Goal: Transaction & Acquisition: Purchase product/service

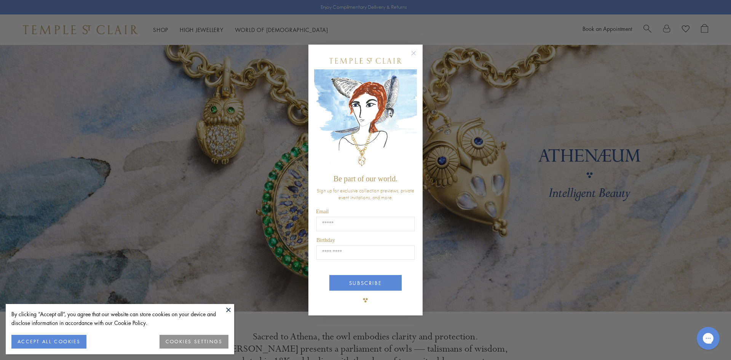
click at [416, 52] on circle "Close dialog" at bounding box center [413, 52] width 9 height 9
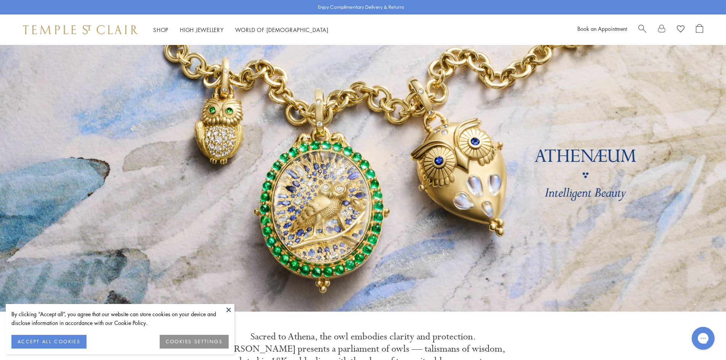
click at [230, 312] on button at bounding box center [228, 309] width 11 height 11
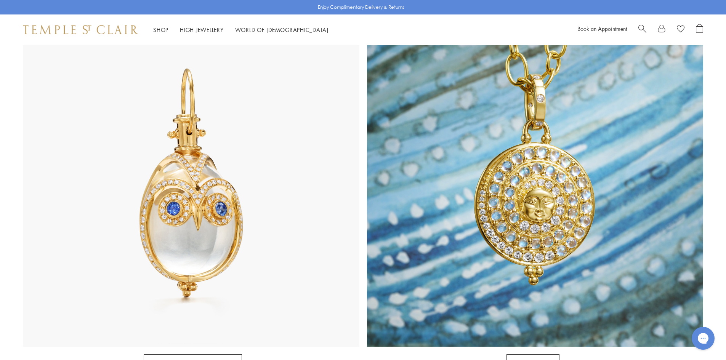
scroll to position [419, 0]
click at [190, 355] on link "Rock Crystal Amulets" at bounding box center [193, 364] width 98 height 19
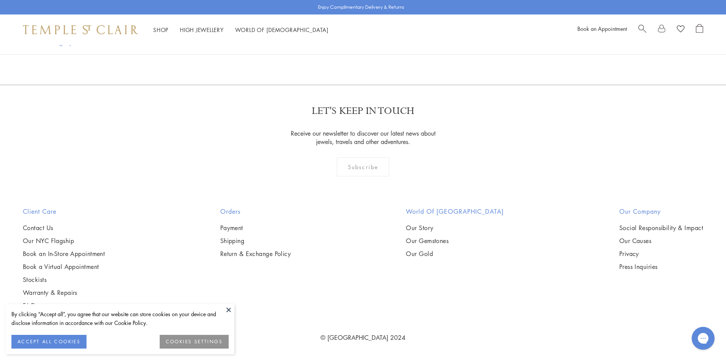
scroll to position [2514, 0]
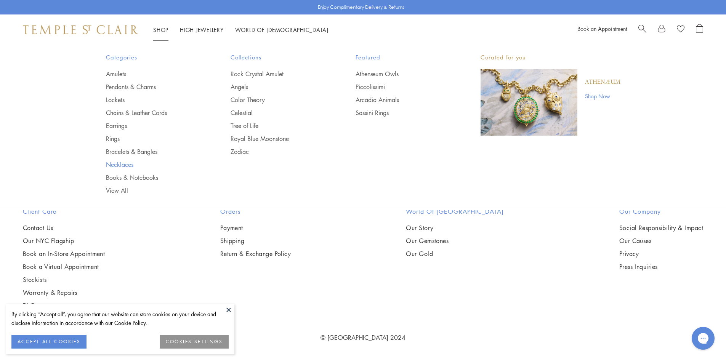
click at [120, 162] on link "Necklaces" at bounding box center [153, 164] width 94 height 8
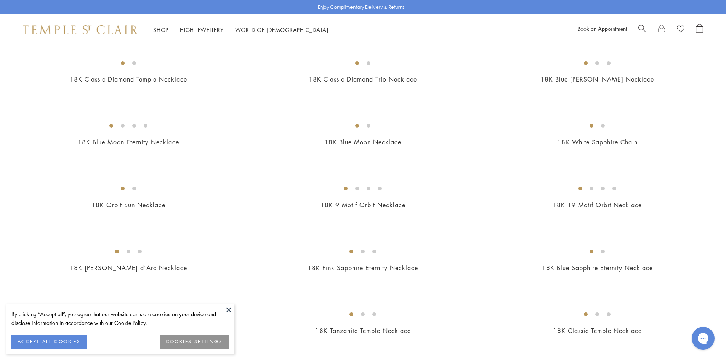
scroll to position [343, 0]
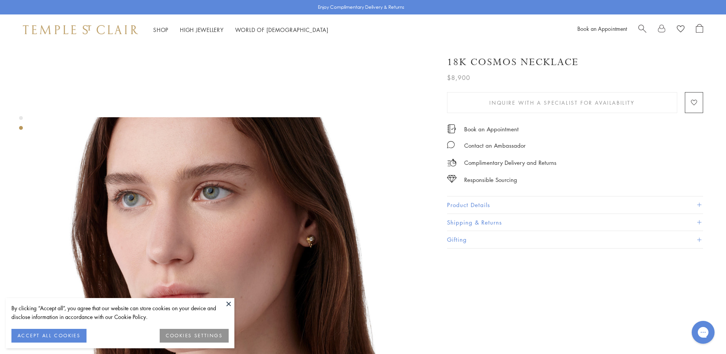
scroll to position [190, 0]
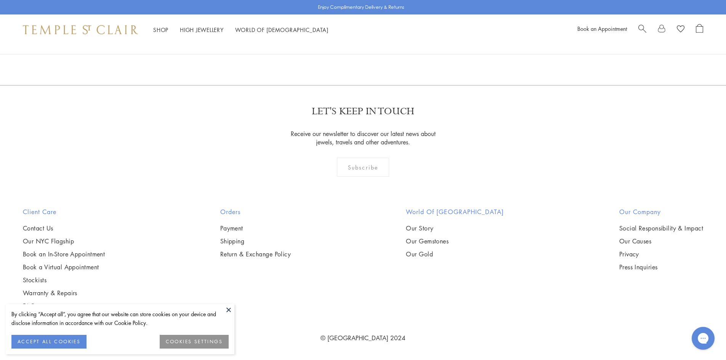
scroll to position [2324, 0]
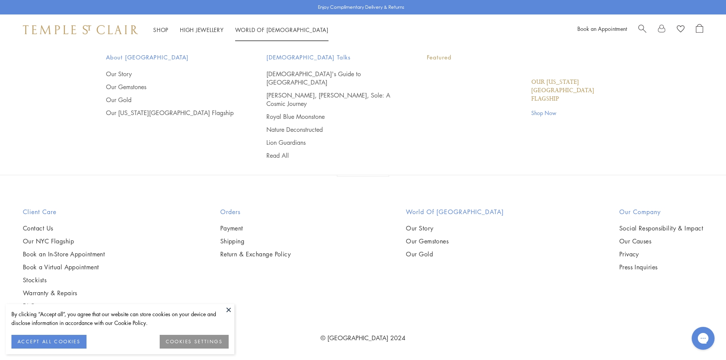
click at [264, 29] on link "World of Temple World of Temple" at bounding box center [281, 30] width 93 height 8
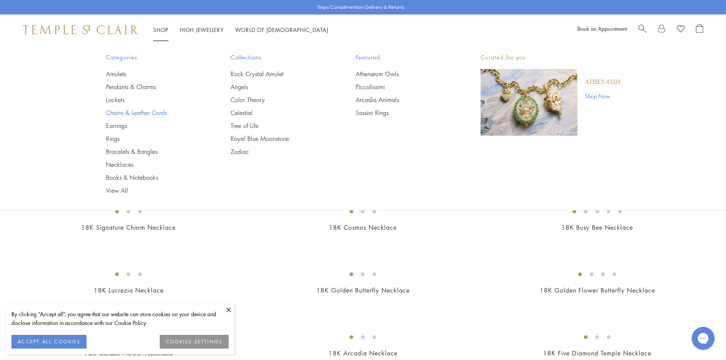
click at [142, 111] on link "Chains & Leather Cords" at bounding box center [153, 113] width 94 height 8
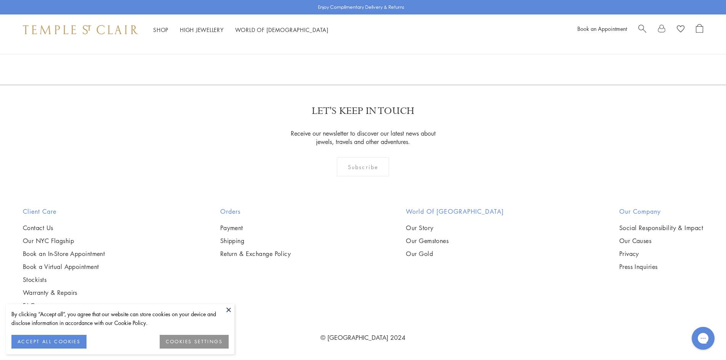
scroll to position [876, 0]
click at [0, 0] on img at bounding box center [0, 0] width 0 height 0
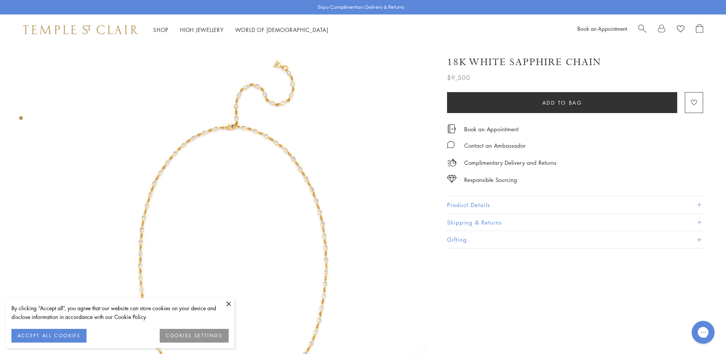
click at [490, 206] on button "Product Details" at bounding box center [575, 205] width 256 height 17
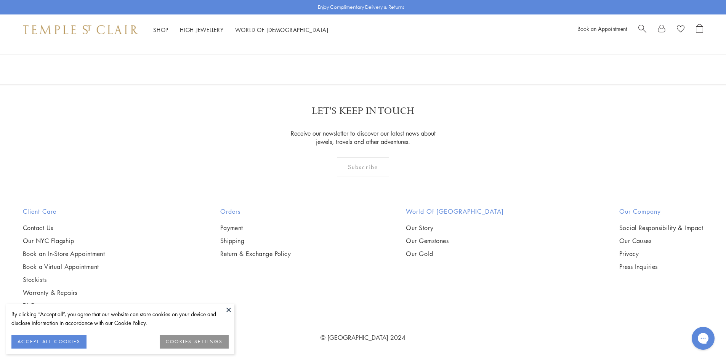
scroll to position [1448, 0]
click at [0, 0] on img at bounding box center [0, 0] width 0 height 0
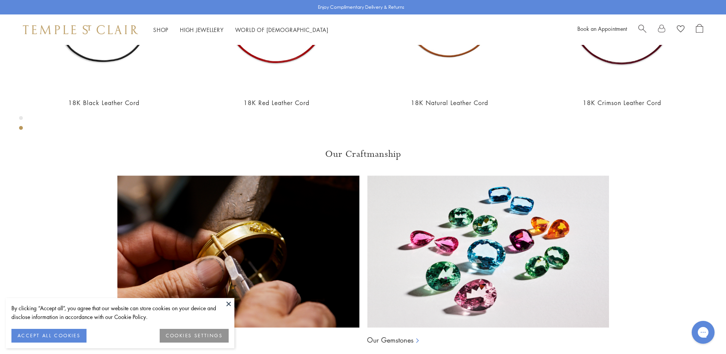
scroll to position [533, 0]
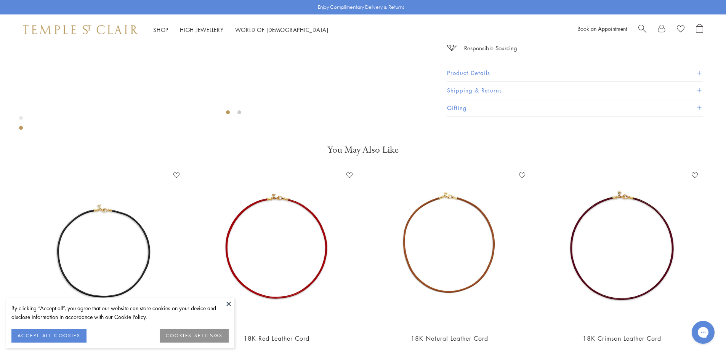
scroll to position [312, 0]
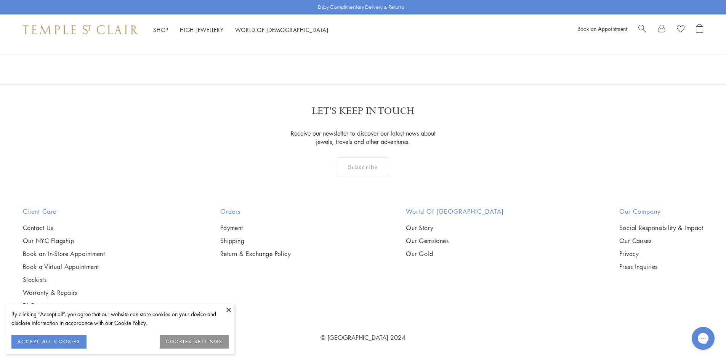
click at [0, 0] on img at bounding box center [0, 0] width 0 height 0
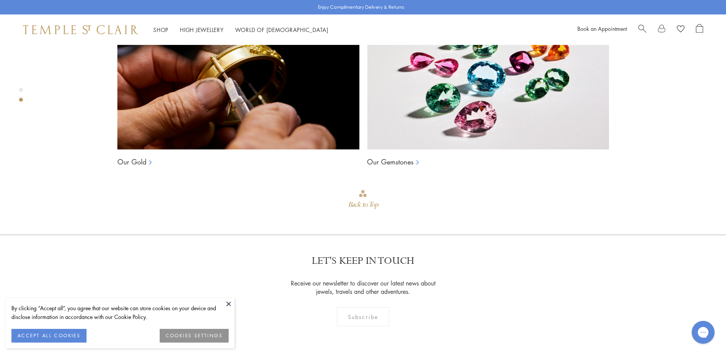
scroll to position [540, 0]
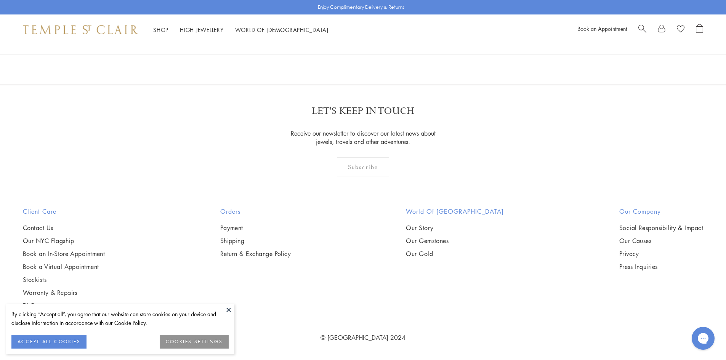
scroll to position [1714, 0]
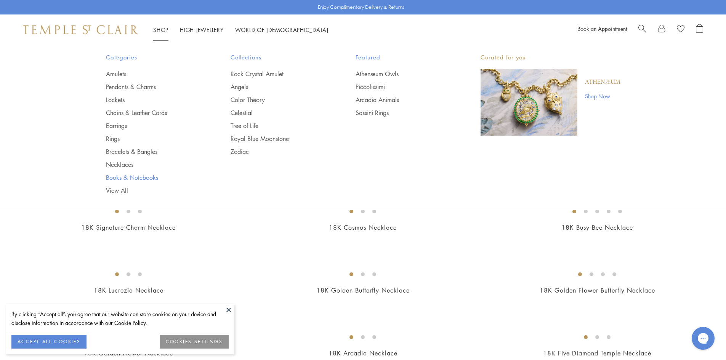
click at [134, 177] on link "Books & Notebooks" at bounding box center [153, 177] width 94 height 8
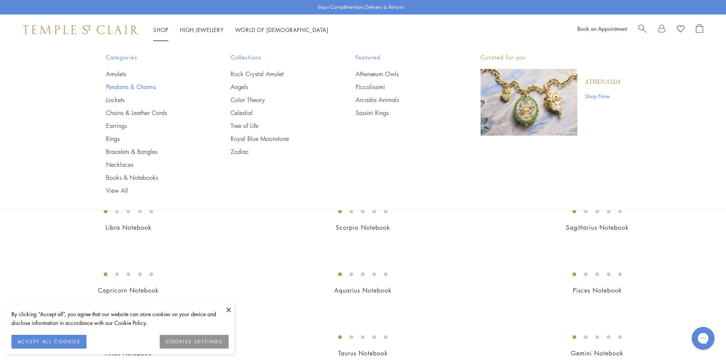
click at [122, 84] on link "Pendants & Charms" at bounding box center [153, 87] width 94 height 8
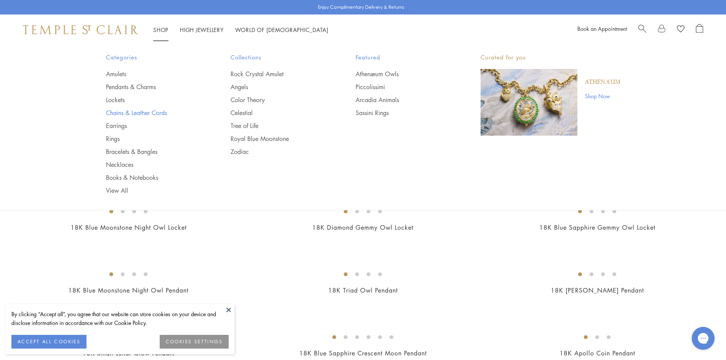
click at [154, 110] on link "Chains & Leather Cords" at bounding box center [153, 113] width 94 height 8
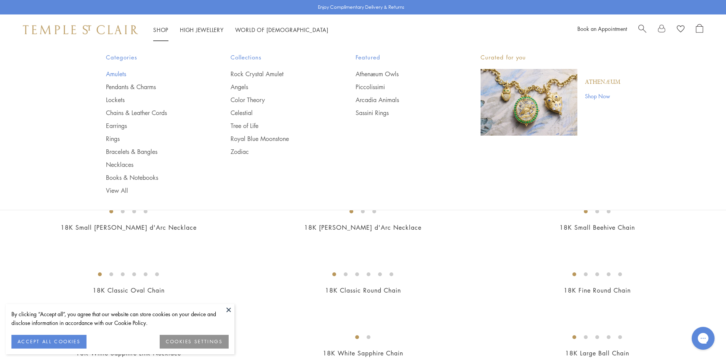
click at [118, 72] on link "Amulets" at bounding box center [153, 74] width 94 height 8
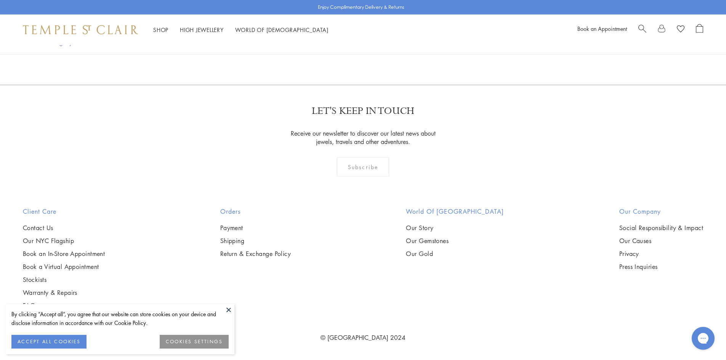
scroll to position [2095, 0]
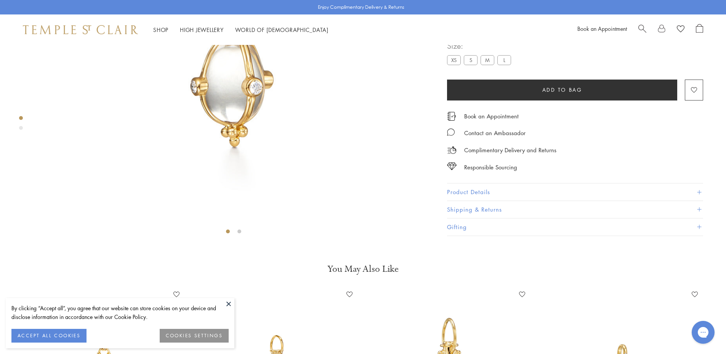
scroll to position [83, 0]
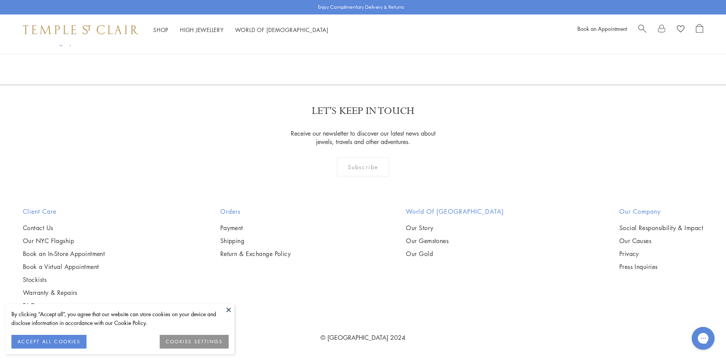
scroll to position [3847, 0]
click at [0, 0] on img at bounding box center [0, 0] width 0 height 0
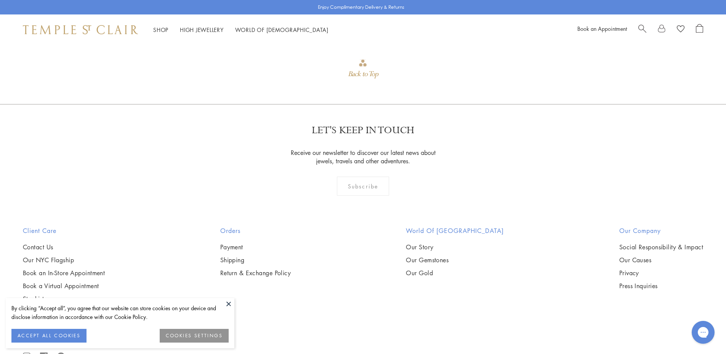
scroll to position [883, 0]
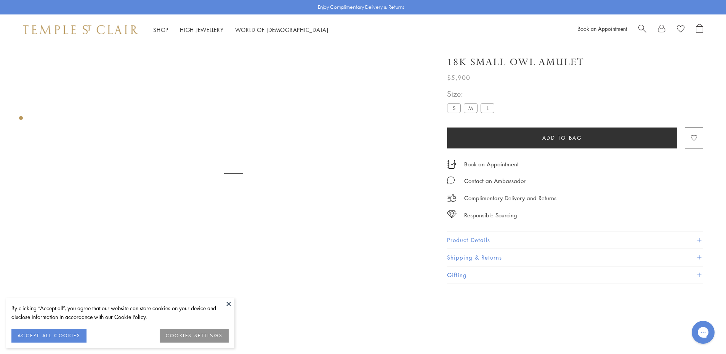
scroll to position [45, 0]
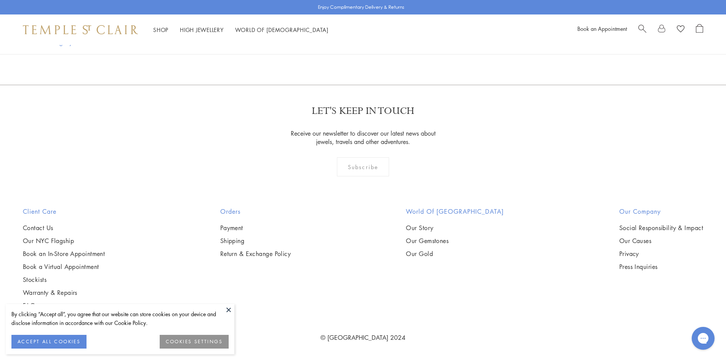
scroll to position [6209, 0]
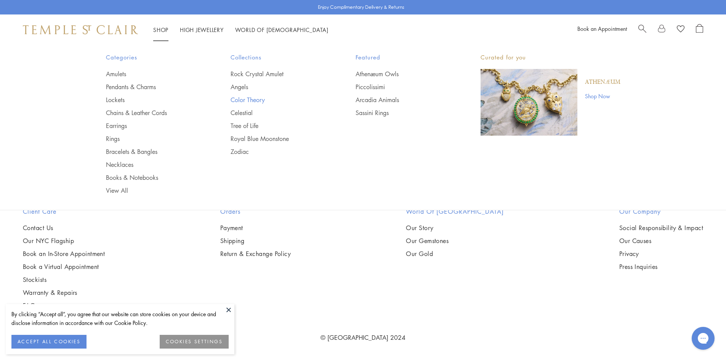
click at [254, 102] on link "Color Theory" at bounding box center [277, 100] width 94 height 8
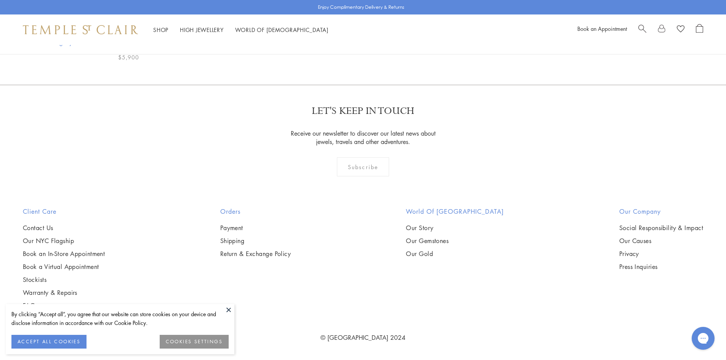
scroll to position [1295, 0]
click at [0, 0] on img at bounding box center [0, 0] width 0 height 0
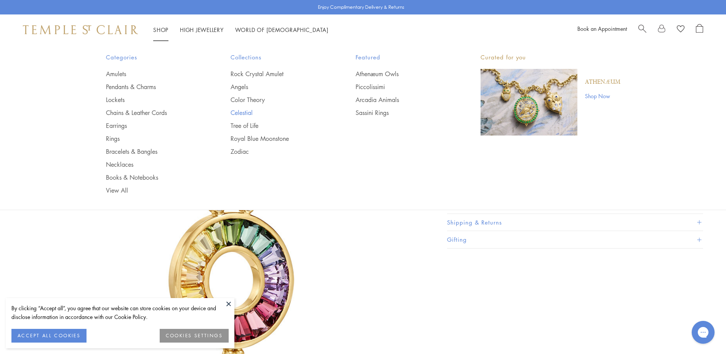
click at [245, 110] on link "Celestial" at bounding box center [277, 113] width 94 height 8
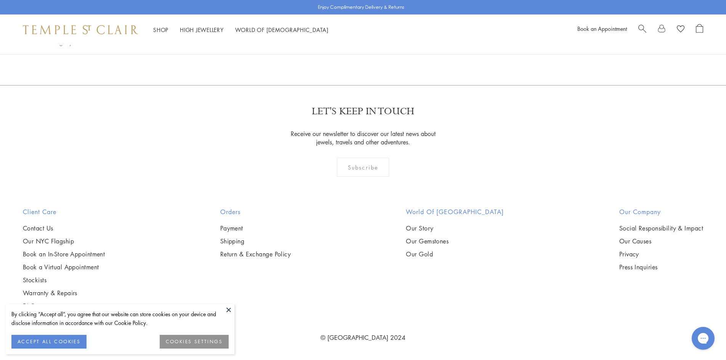
scroll to position [1448, 0]
click at [0, 0] on img at bounding box center [0, 0] width 0 height 0
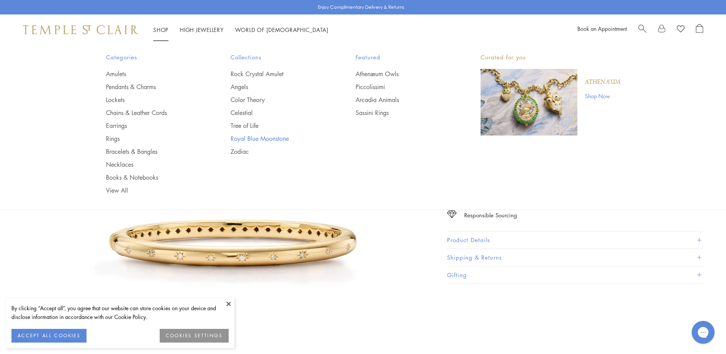
click at [257, 139] on link "Royal Blue Moonstone" at bounding box center [277, 138] width 94 height 8
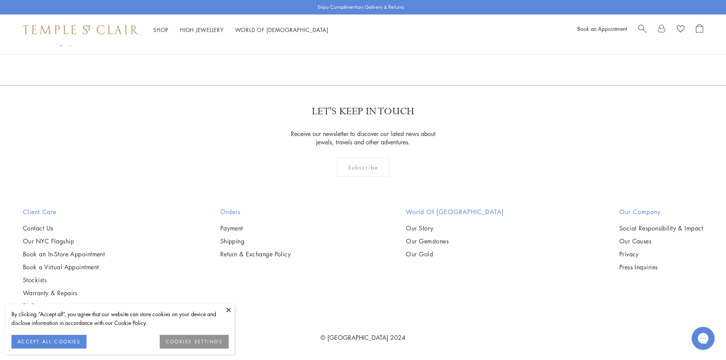
scroll to position [4990, 0]
click at [361, 54] on link "2" at bounding box center [363, 44] width 25 height 21
click at [0, 0] on img at bounding box center [0, 0] width 0 height 0
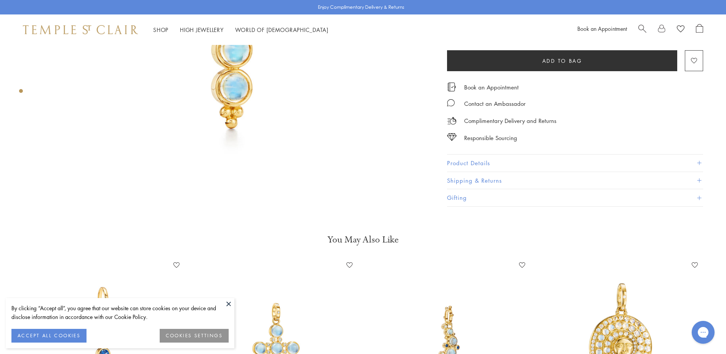
scroll to position [343, 0]
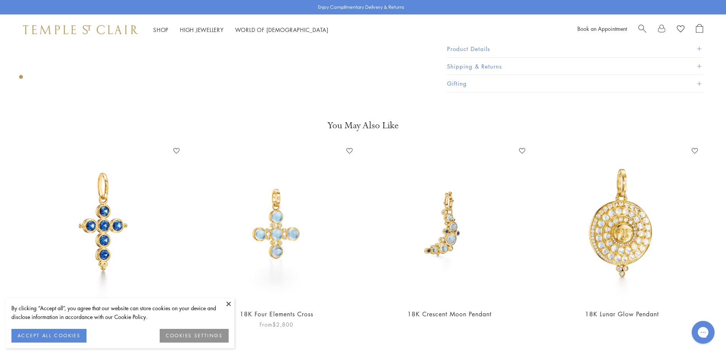
click at [282, 217] on img at bounding box center [276, 223] width 157 height 157
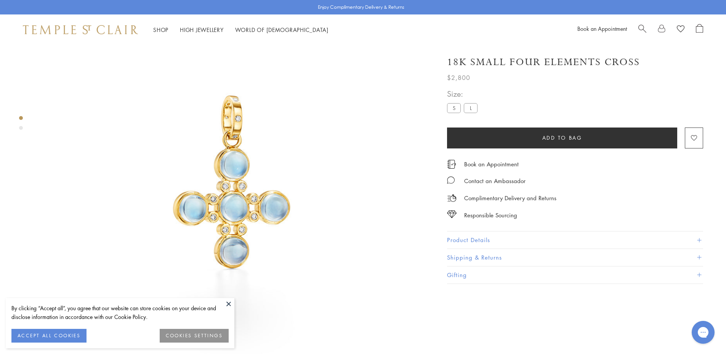
scroll to position [45, 0]
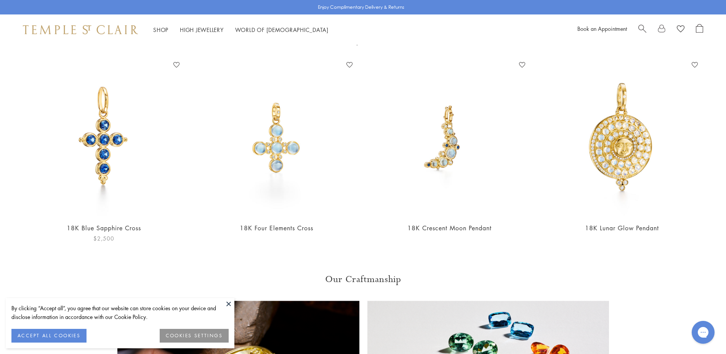
scroll to position [419, 0]
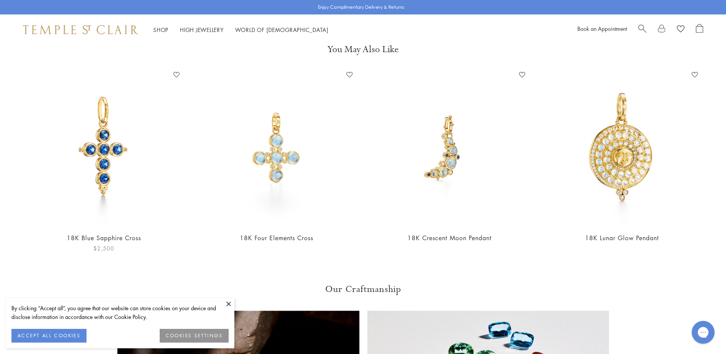
click at [105, 156] on img at bounding box center [103, 147] width 157 height 157
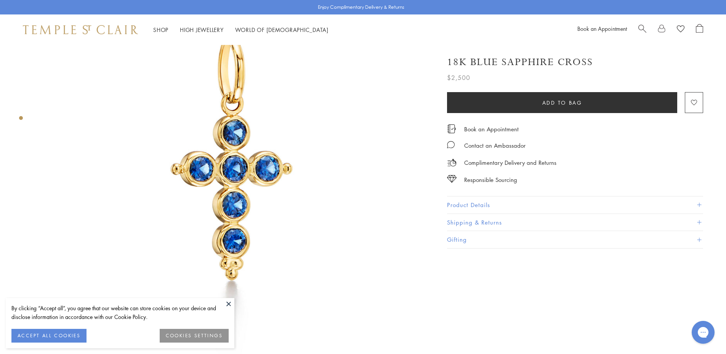
scroll to position [76, 0]
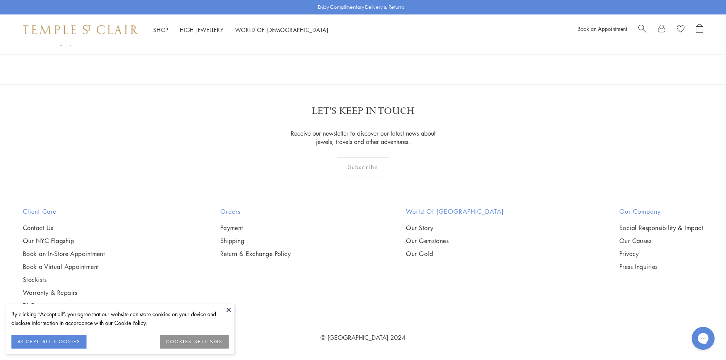
scroll to position [528, 0]
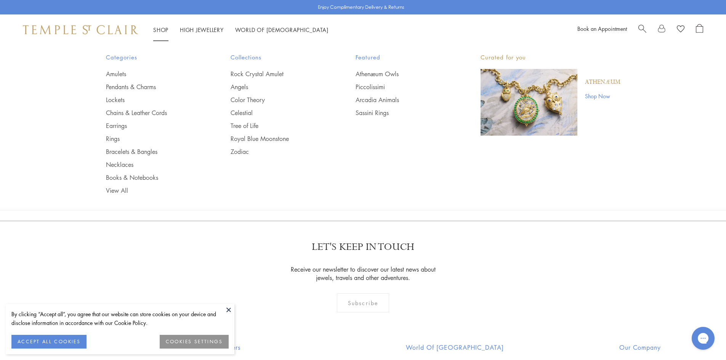
click at [125, 160] on ul "Amulets Pendants & Charms Lockets Chains & Leather Cords Earrings Rings Bracele…" at bounding box center [153, 132] width 94 height 125
click at [125, 162] on link "Necklaces" at bounding box center [153, 164] width 94 height 8
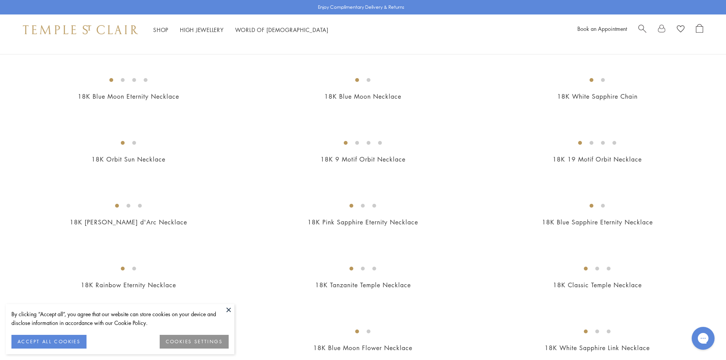
scroll to position [381, 0]
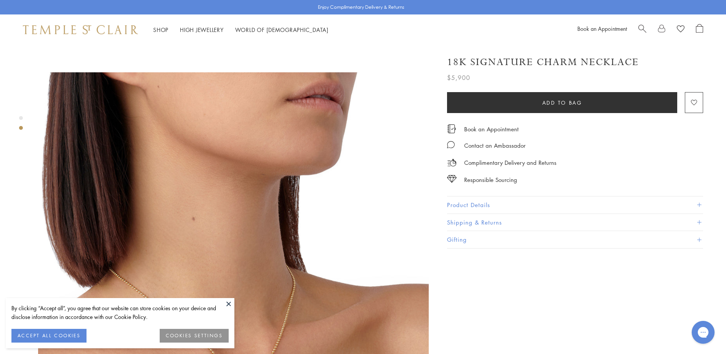
scroll to position [267, 0]
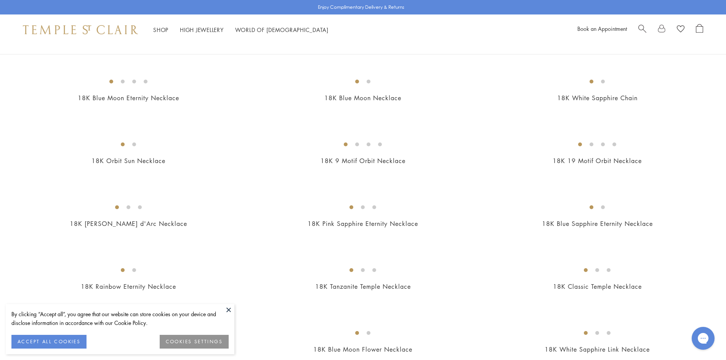
click at [0, 0] on img at bounding box center [0, 0] width 0 height 0
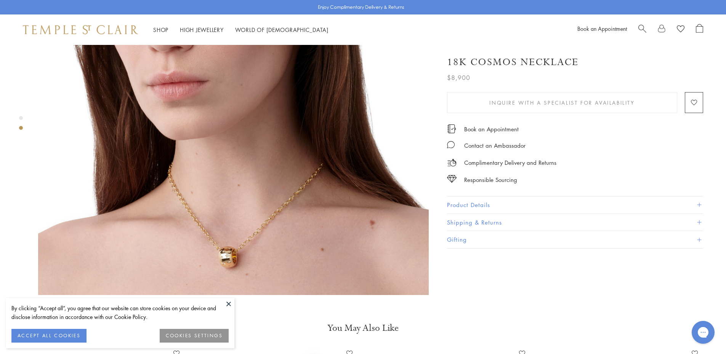
scroll to position [533, 0]
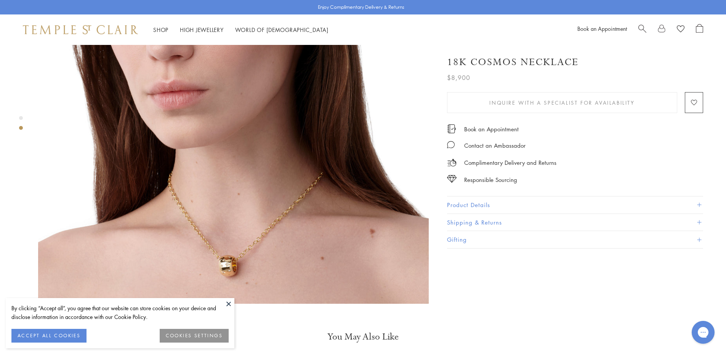
click at [477, 206] on button "Product Details" at bounding box center [575, 205] width 256 height 17
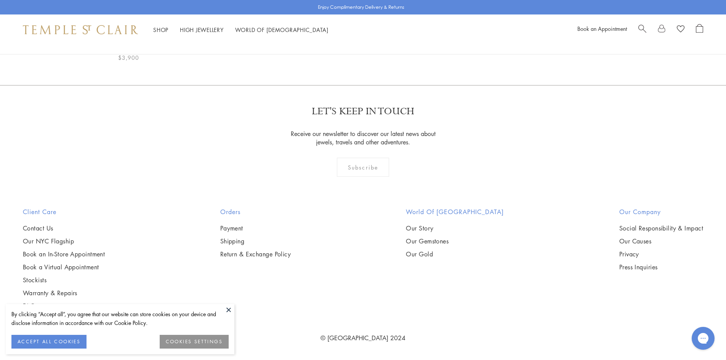
scroll to position [1028, 0]
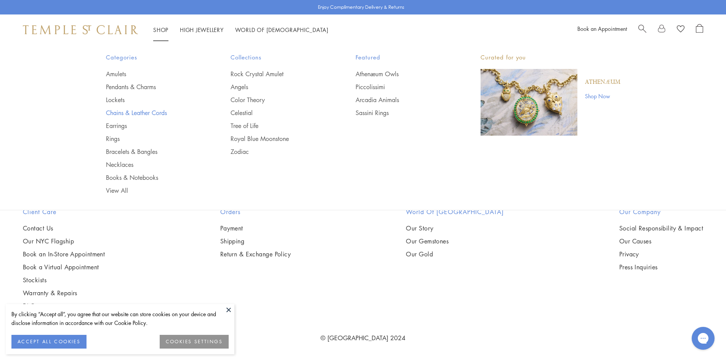
click at [143, 112] on link "Chains & Leather Cords" at bounding box center [153, 113] width 94 height 8
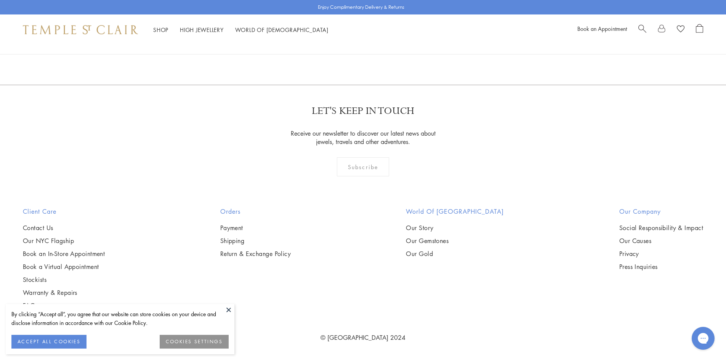
scroll to position [686, 0]
click at [0, 0] on img at bounding box center [0, 0] width 0 height 0
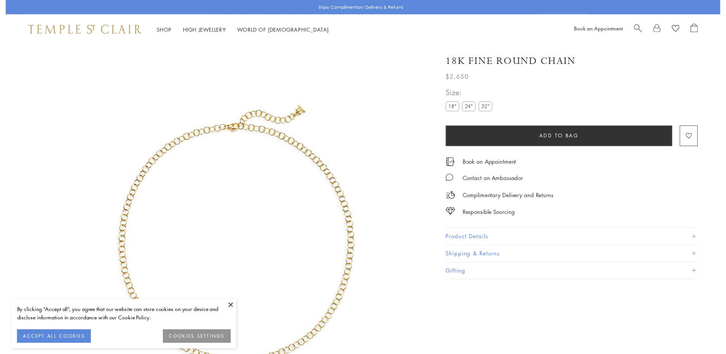
scroll to position [32, 0]
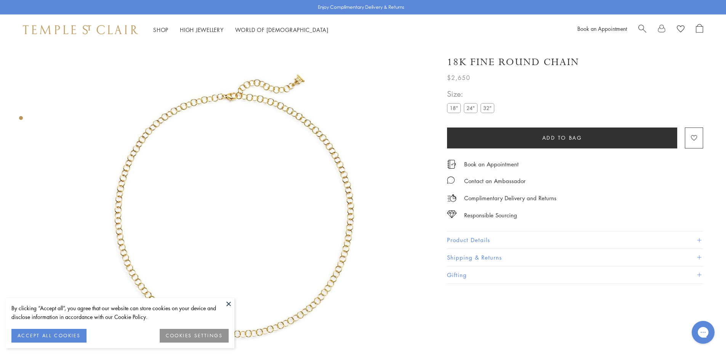
scroll to position [45, 0]
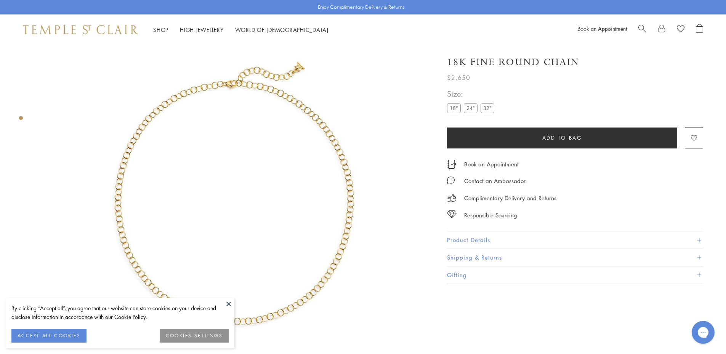
click at [470, 107] on label "24"" at bounding box center [471, 108] width 14 height 10
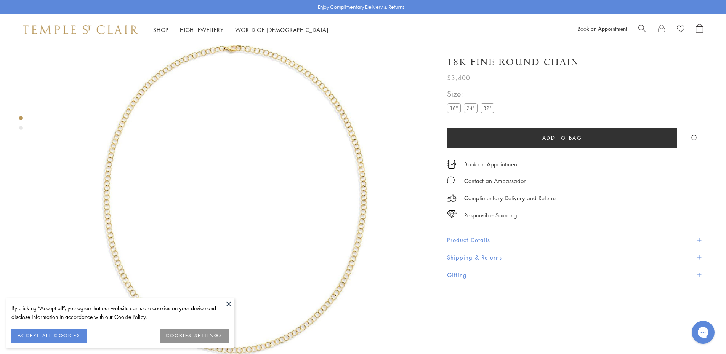
click at [483, 106] on label "32"" at bounding box center [487, 108] width 14 height 10
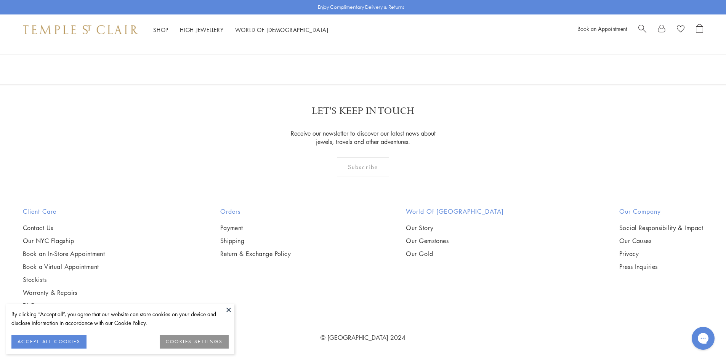
scroll to position [1143, 0]
click at [0, 0] on img at bounding box center [0, 0] width 0 height 0
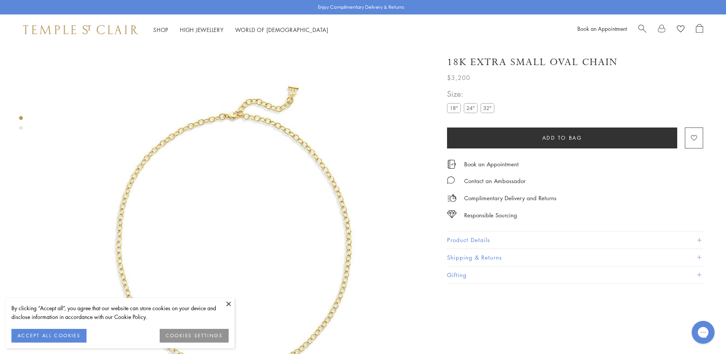
scroll to position [45, 0]
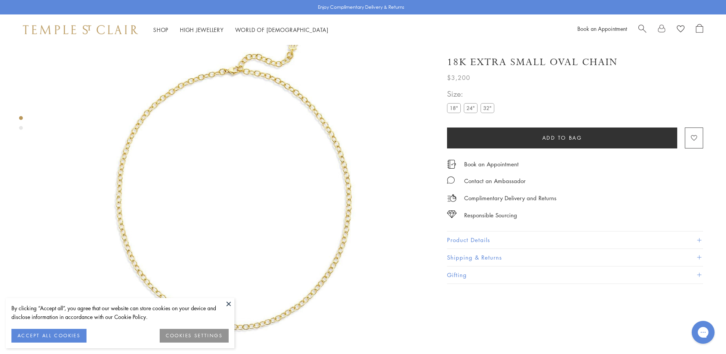
click at [470, 108] on label "24"" at bounding box center [471, 108] width 14 height 10
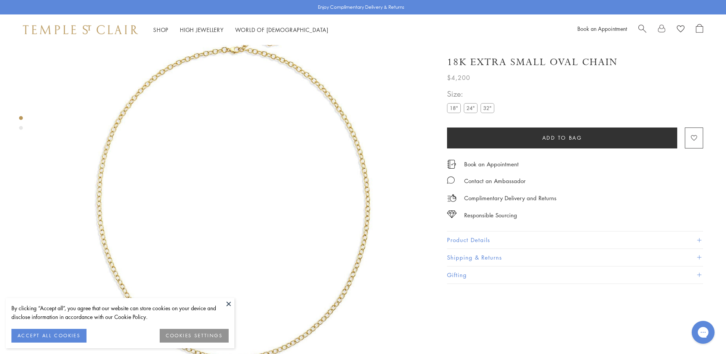
click at [448, 105] on label "18"" at bounding box center [454, 108] width 14 height 10
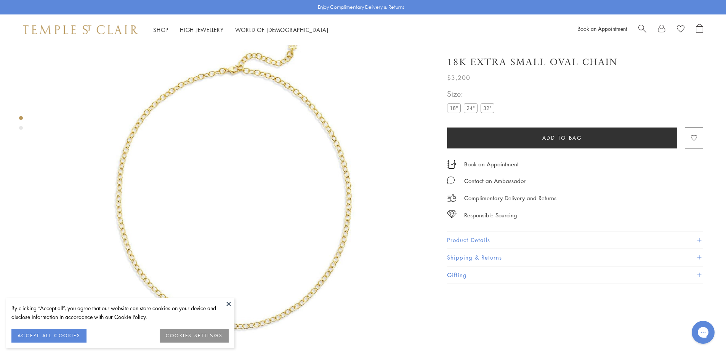
scroll to position [45, 0]
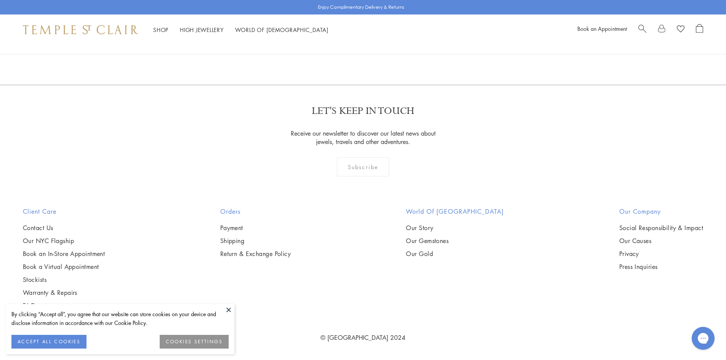
scroll to position [686, 0]
click at [0, 0] on img at bounding box center [0, 0] width 0 height 0
